Goal: Information Seeking & Learning: Learn about a topic

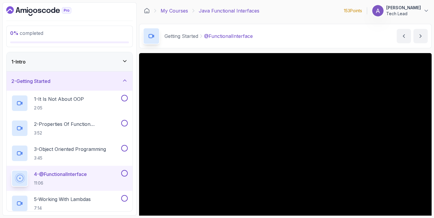
click at [175, 12] on link "My Courses" at bounding box center [174, 10] width 27 height 7
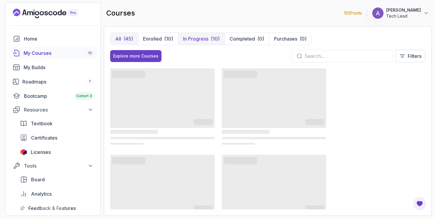
click at [198, 37] on p "In Progress" at bounding box center [195, 38] width 25 height 7
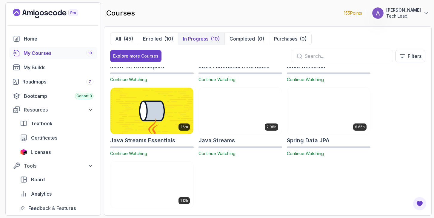
scroll to position [128, 0]
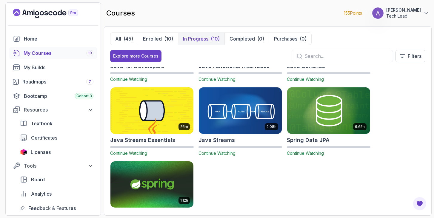
click at [218, 141] on h2 "Java Streams" at bounding box center [216, 140] width 36 height 8
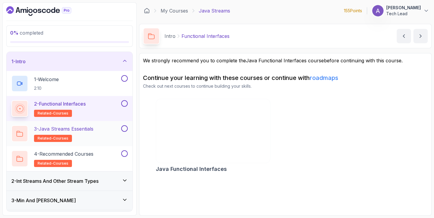
scroll to position [18, 0]
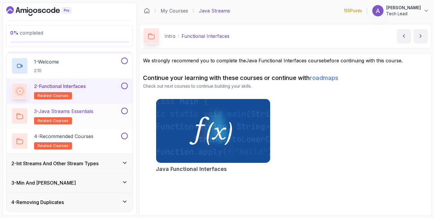
click at [87, 124] on h2 "3 - Java Streams Essentials related-courses" at bounding box center [63, 116] width 59 height 17
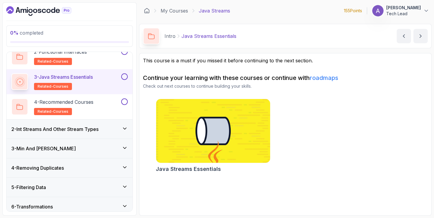
scroll to position [53, 0]
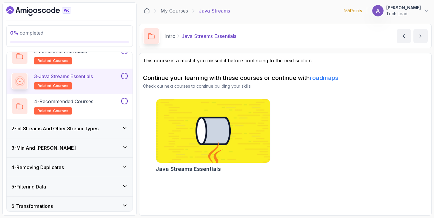
click at [86, 125] on h3 "2 - Int Streams And Other Stream Types" at bounding box center [54, 128] width 87 height 7
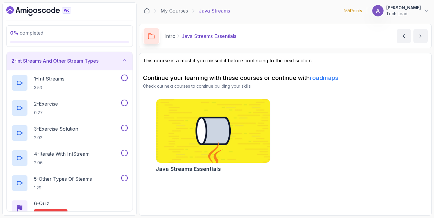
scroll to position [0, 0]
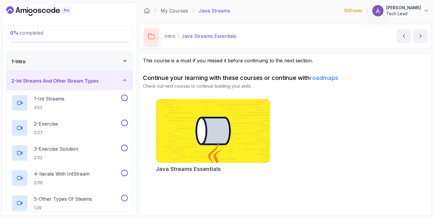
click at [67, 65] on div "1 - Intro" at bounding box center [69, 61] width 116 height 7
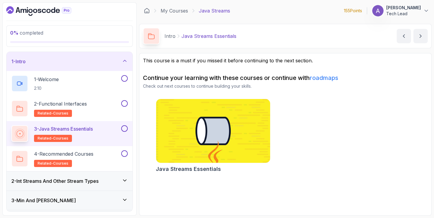
click at [67, 65] on div "1 - Intro" at bounding box center [69, 61] width 116 height 7
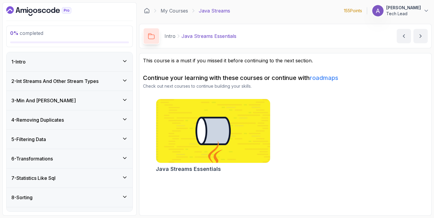
click at [66, 80] on h3 "2 - Int Streams And Other Stream Types" at bounding box center [54, 81] width 87 height 7
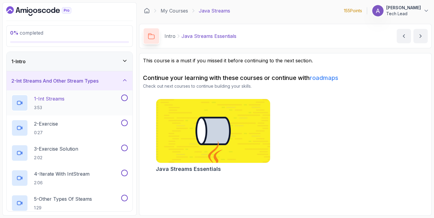
click at [77, 97] on div "1 - Int Streams 3:53" at bounding box center [65, 103] width 109 height 17
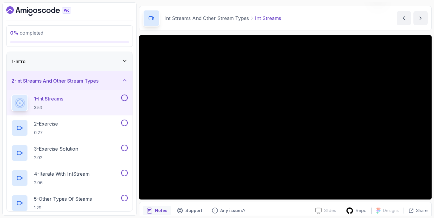
scroll to position [21, 0]
